Goal: Check status: Check status

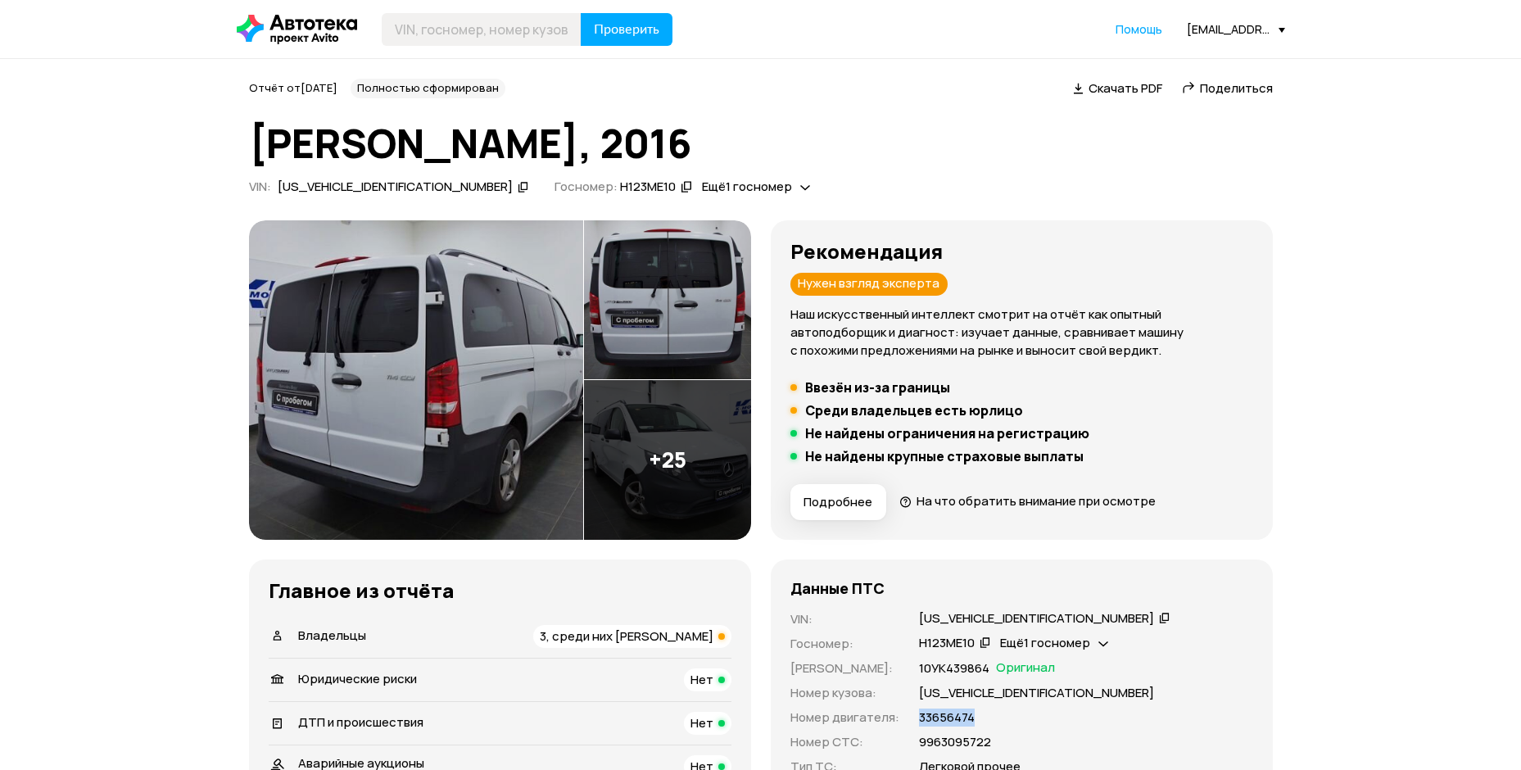
click at [1275, 34] on div "[EMAIL_ADDRESS][DOMAIN_NAME]" at bounding box center [1236, 29] width 98 height 16
click at [1178, 57] on span "Отчёты" at bounding box center [1163, 58] width 55 height 20
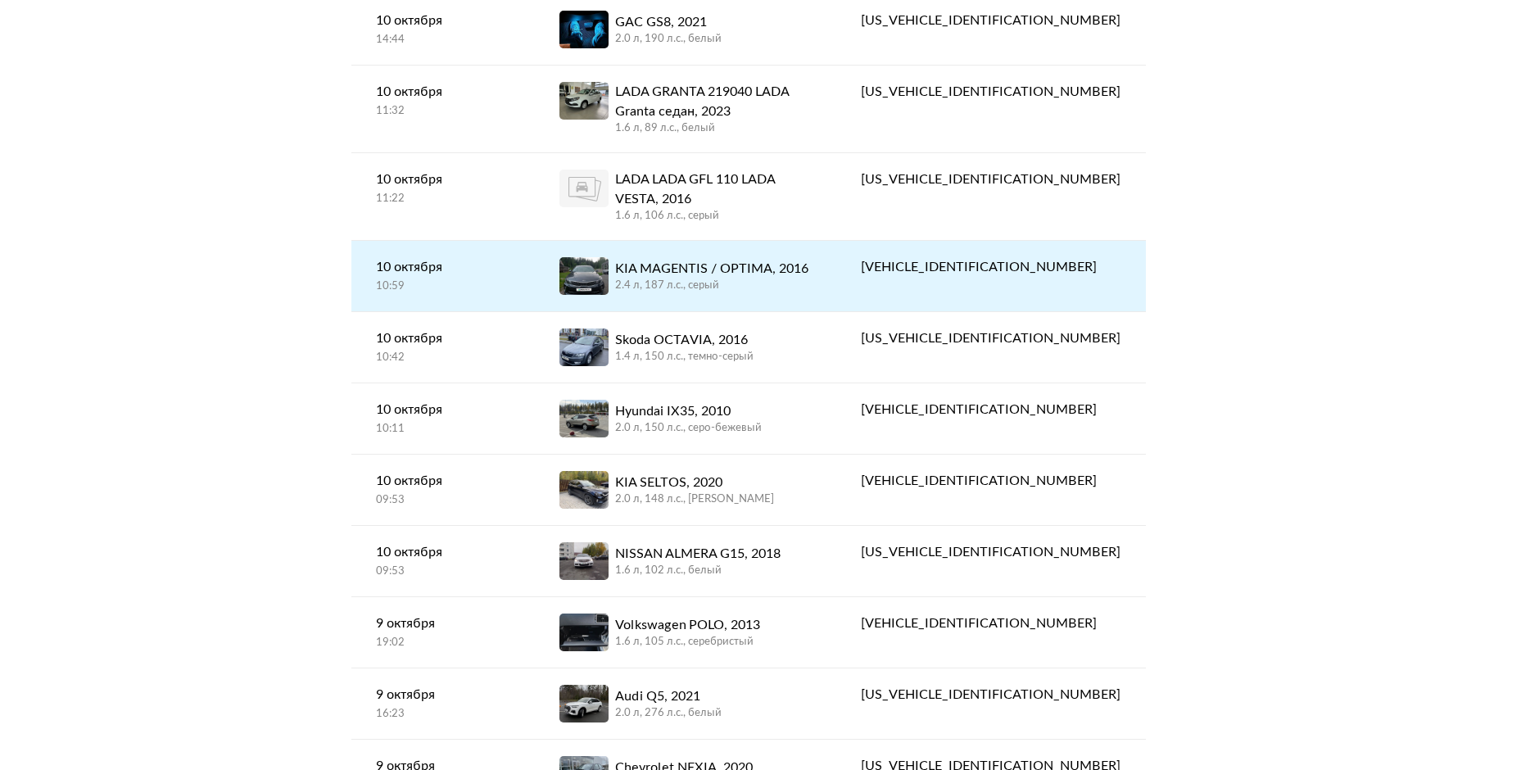
scroll to position [328, 0]
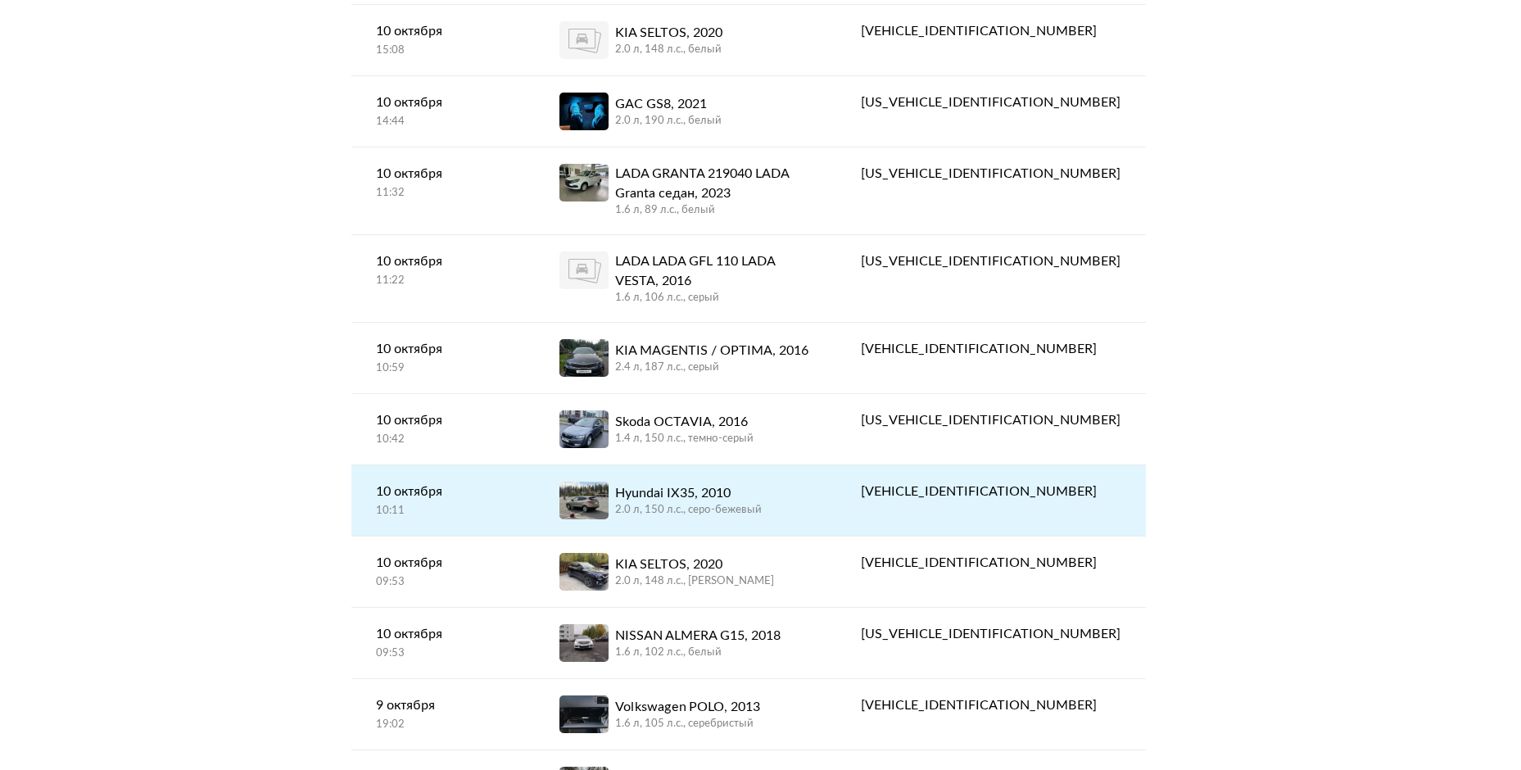
click at [762, 483] on div "Hyundai IX35, 2010" at bounding box center [688, 493] width 147 height 20
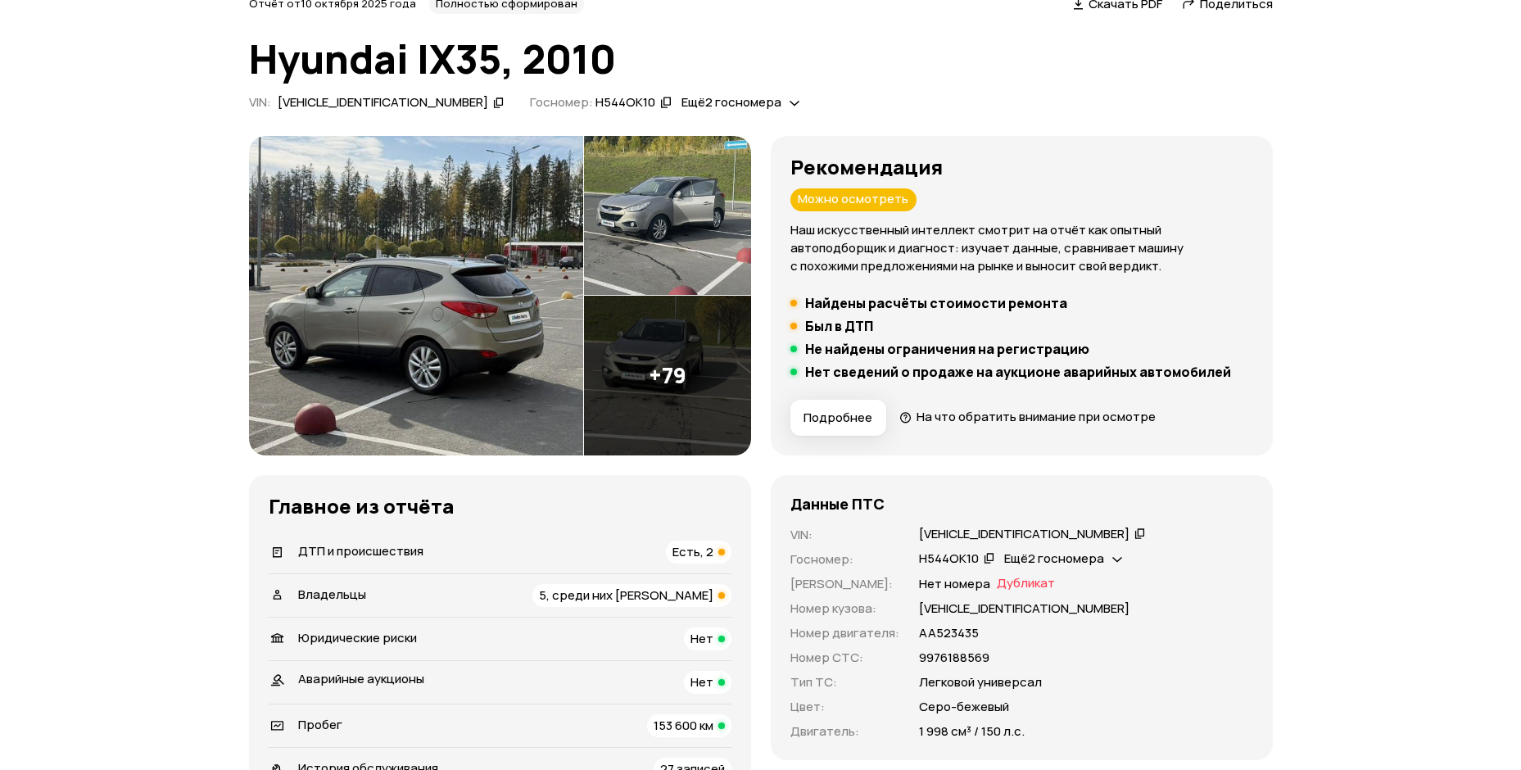
scroll to position [164, 0]
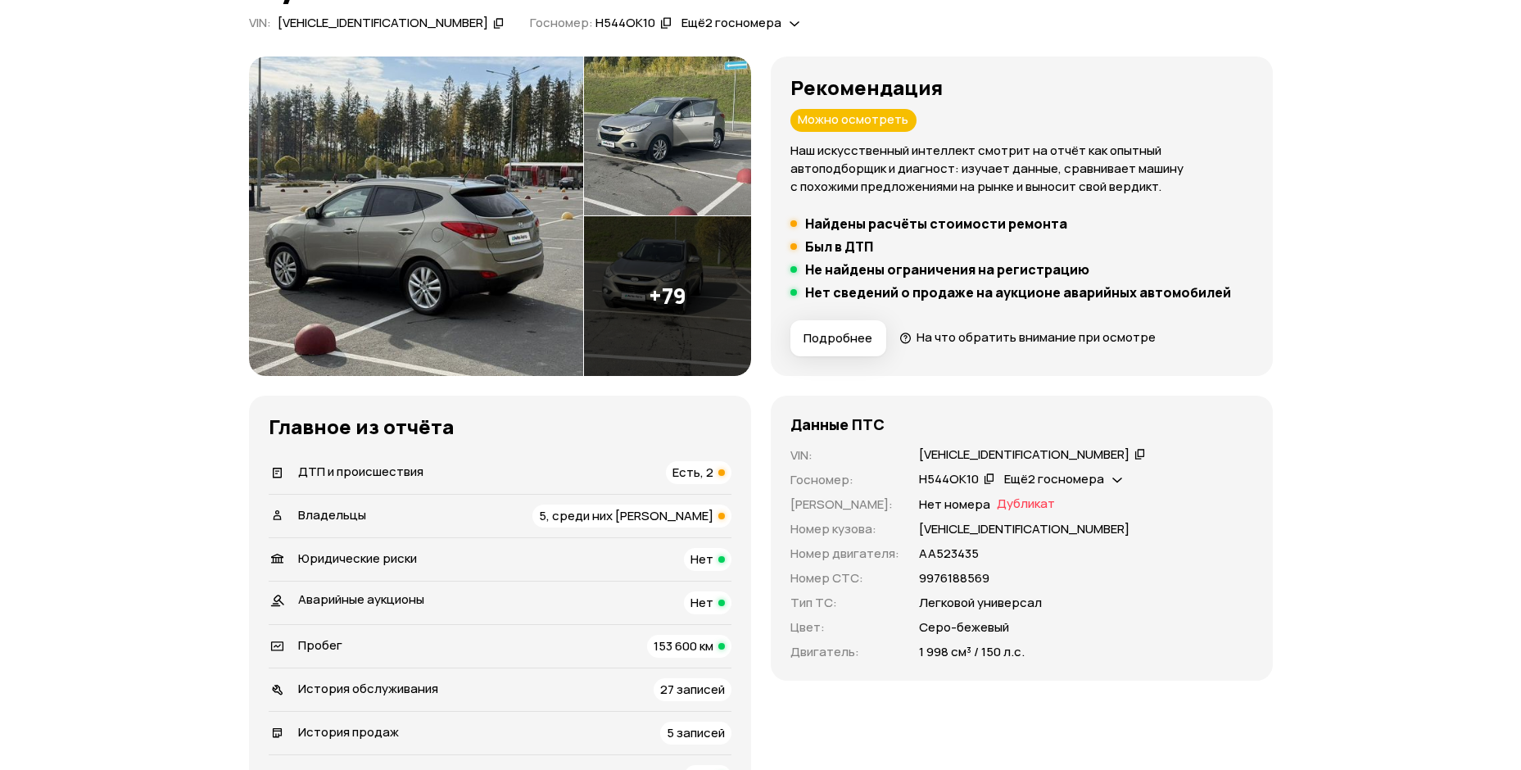
click at [1134, 452] on icon at bounding box center [1139, 454] width 11 height 16
click at [1057, 455] on div "[VEHICLE_IDENTIFICATION_NUMBER]" at bounding box center [1032, 454] width 232 height 17
click at [1134, 457] on icon at bounding box center [1139, 454] width 11 height 16
click at [1134, 453] on icon at bounding box center [1139, 454] width 11 height 16
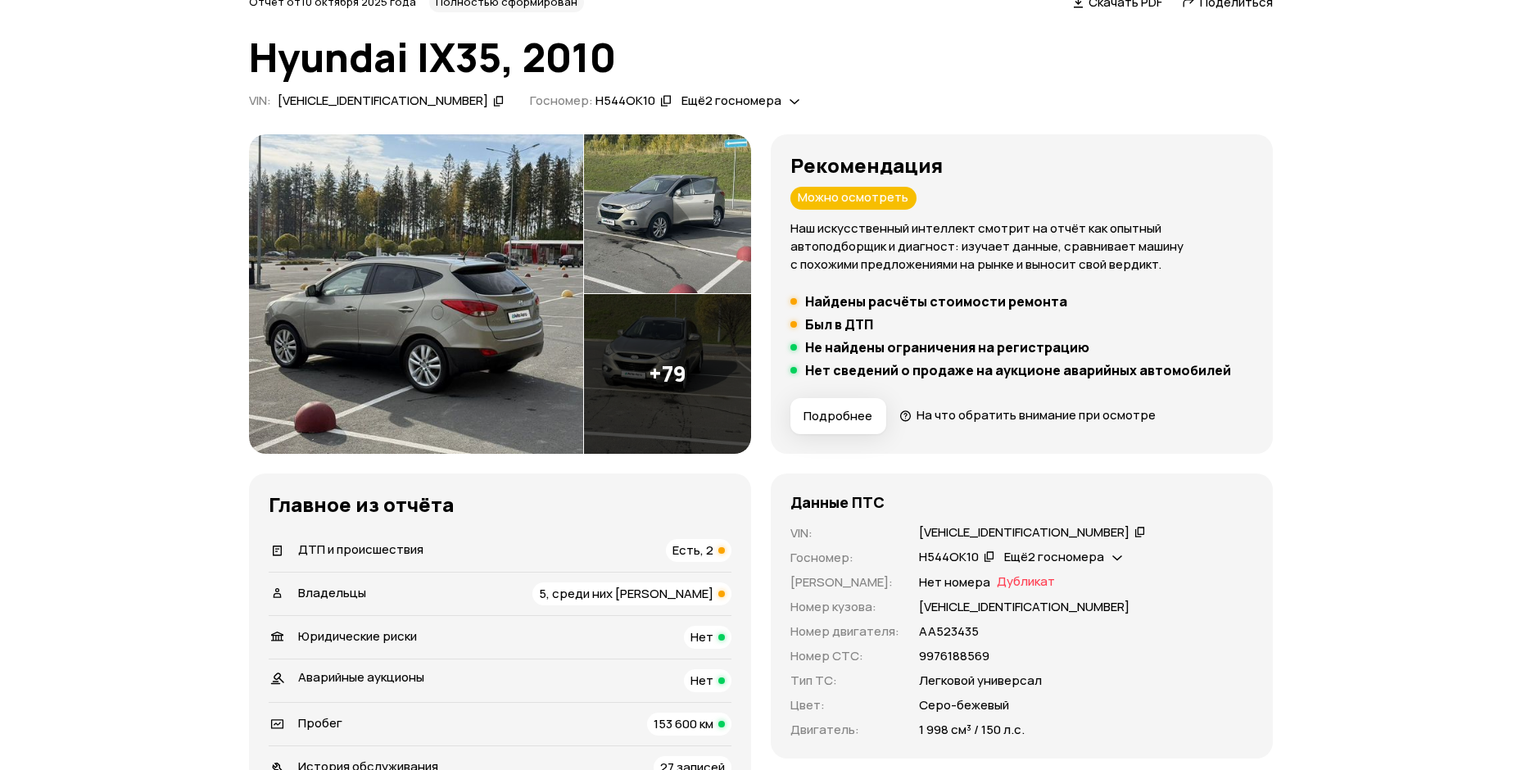
scroll to position [0, 0]
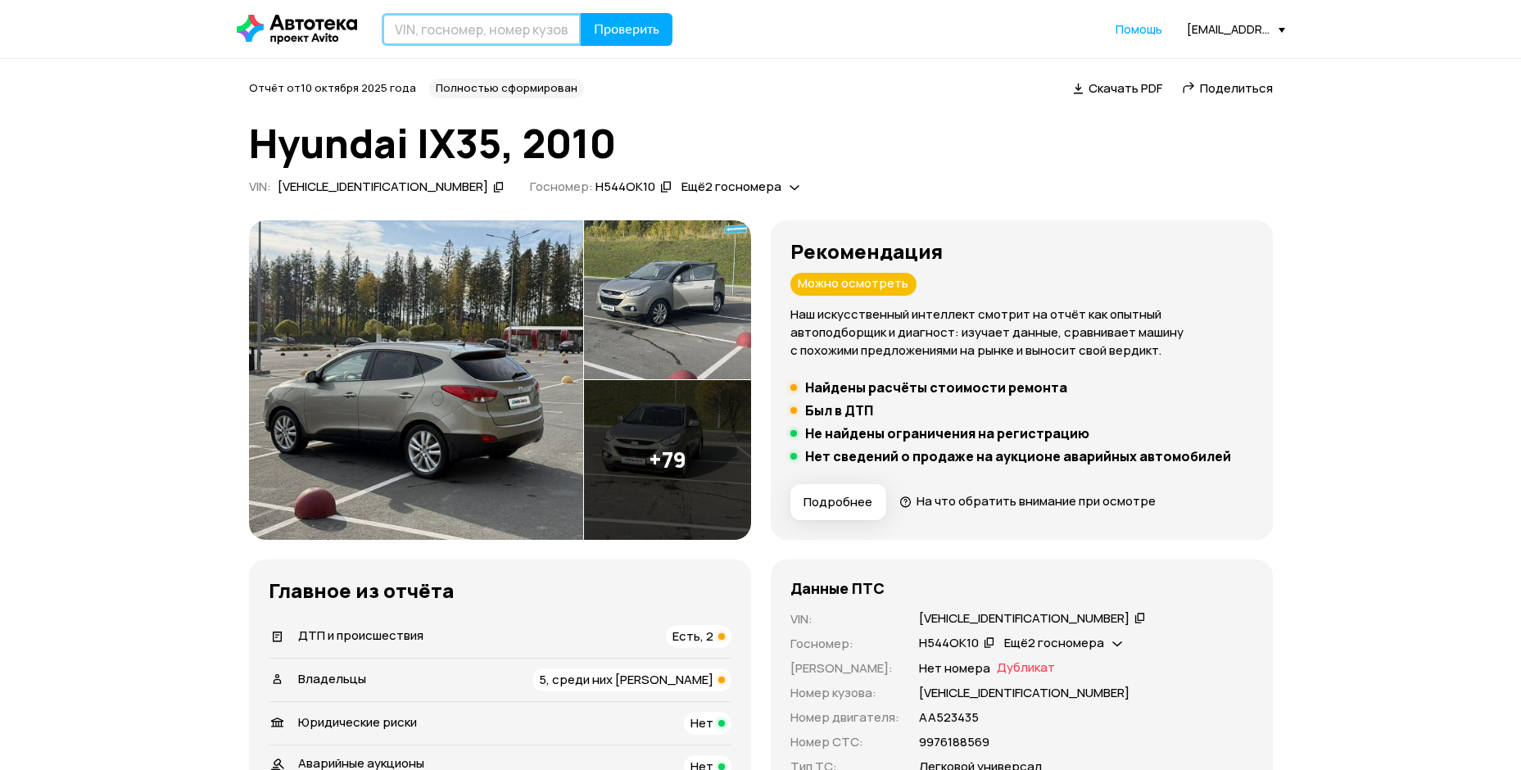
click at [441, 31] on input "text" at bounding box center [482, 29] width 200 height 33
type input "М599РТ10"
click at [613, 36] on span "Проверить" at bounding box center [627, 29] width 66 height 13
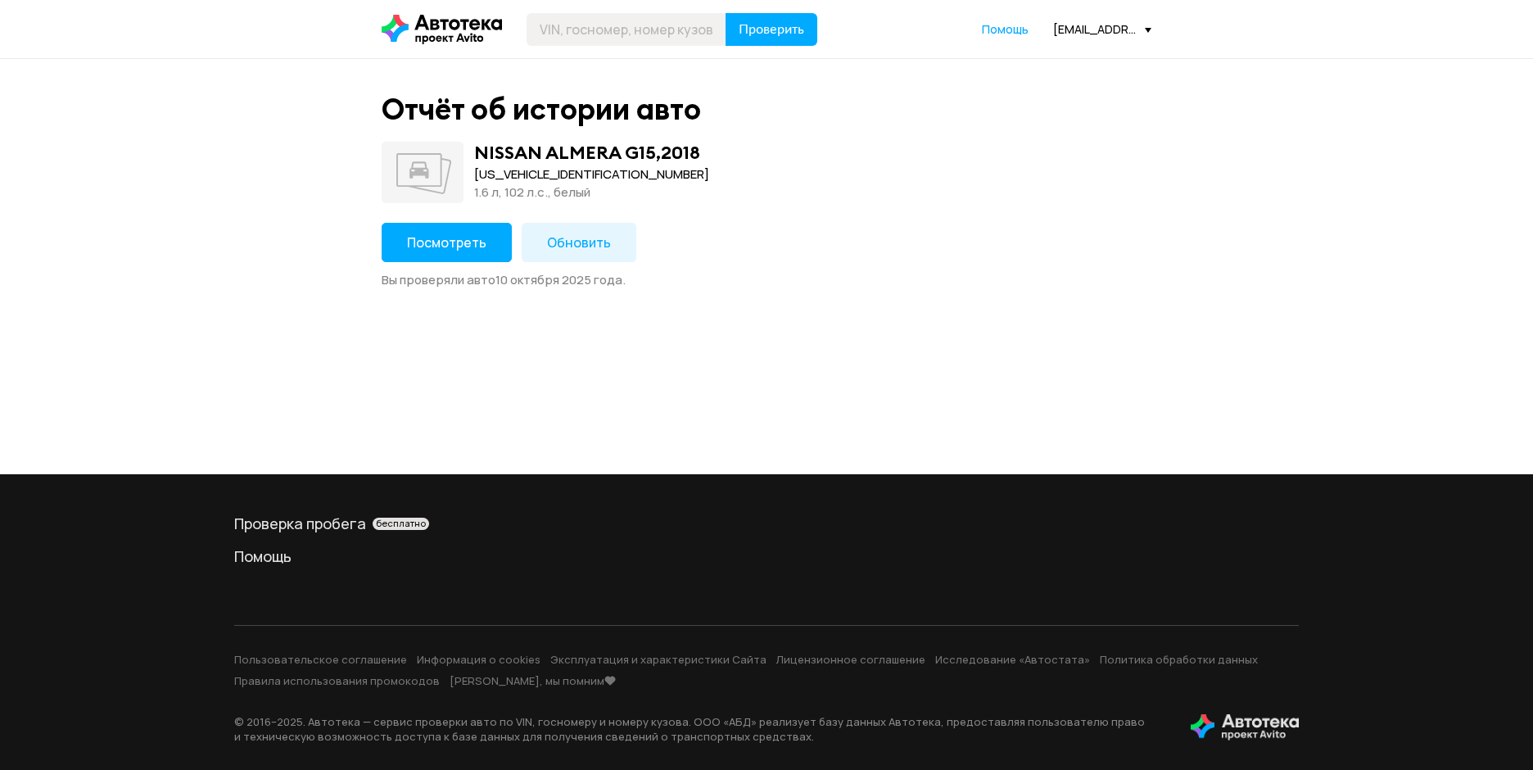
click at [424, 241] on span "Посмотреть" at bounding box center [446, 242] width 79 height 18
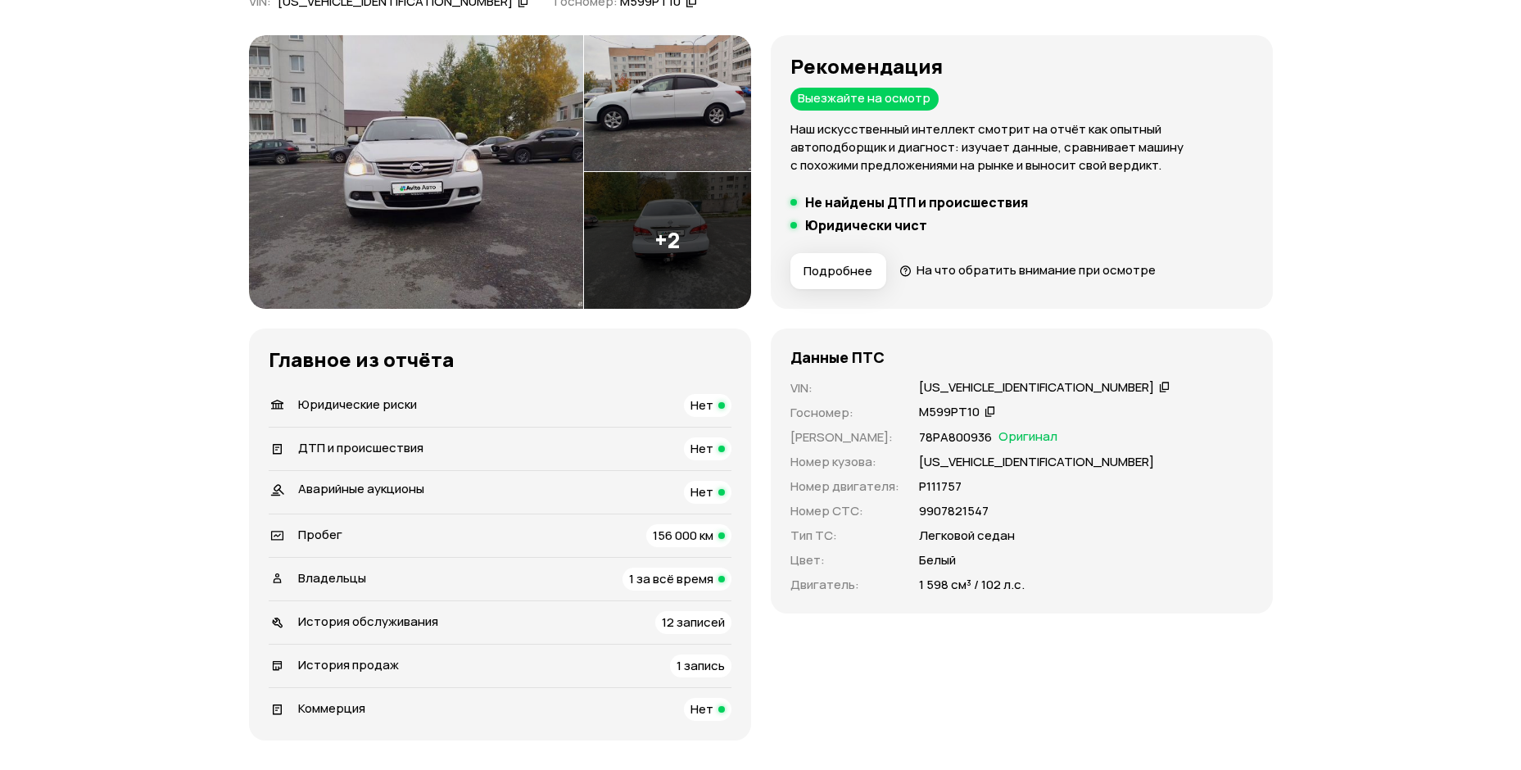
scroll to position [82, 0]
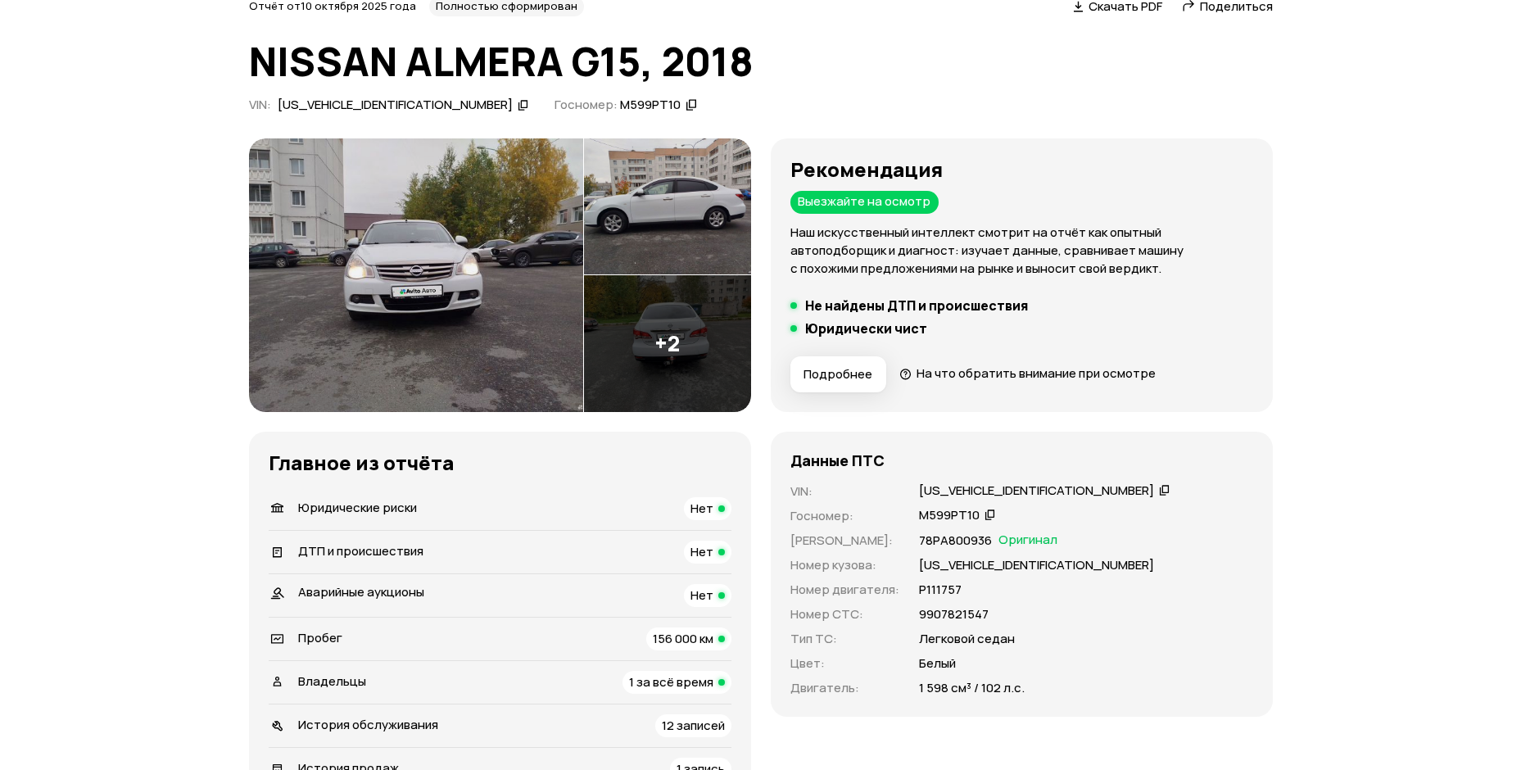
click at [1159, 495] on icon at bounding box center [1164, 490] width 11 height 16
click at [985, 515] on icon at bounding box center [989, 514] width 11 height 16
click at [1159, 486] on icon at bounding box center [1164, 490] width 11 height 16
